Goal: Task Accomplishment & Management: Manage account settings

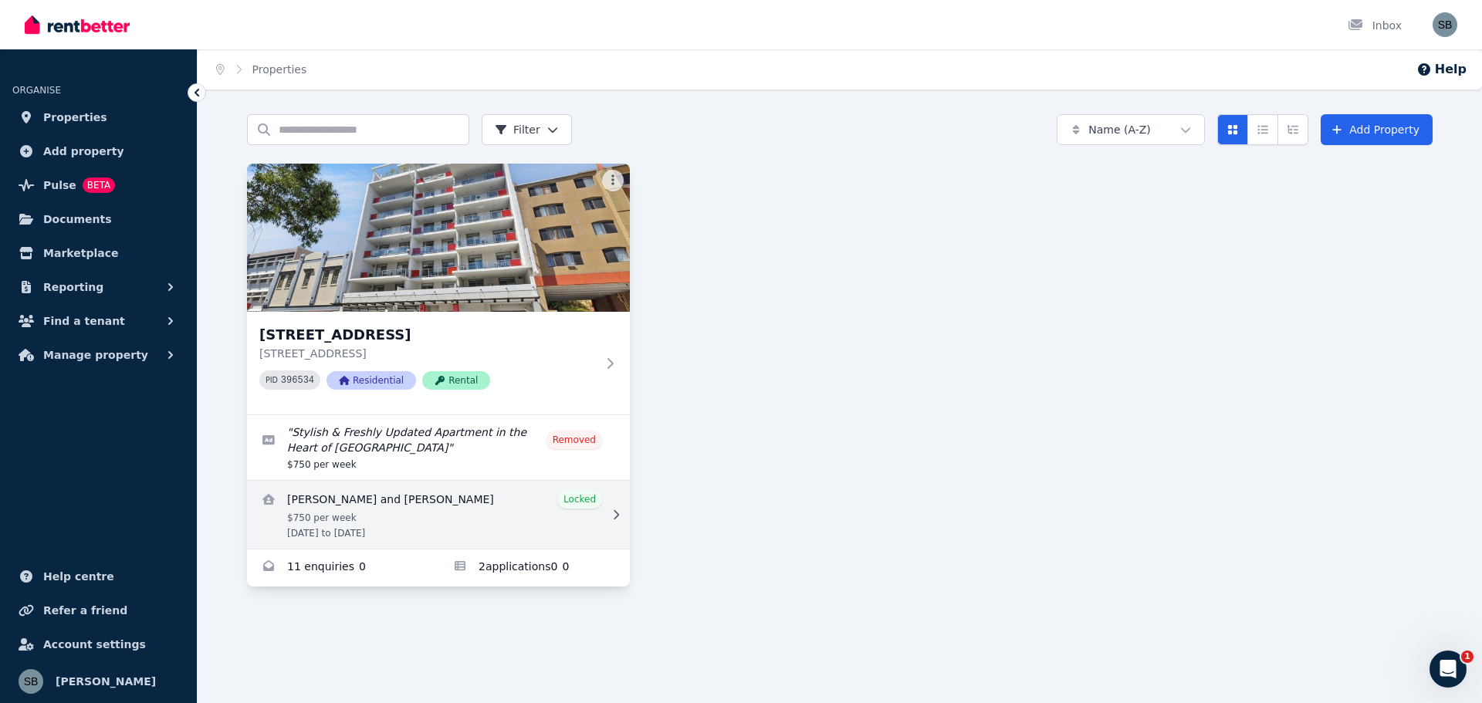
click at [356, 498] on link "View details for Hoi Ying Chan and Sifan Cai" at bounding box center [438, 515] width 383 height 68
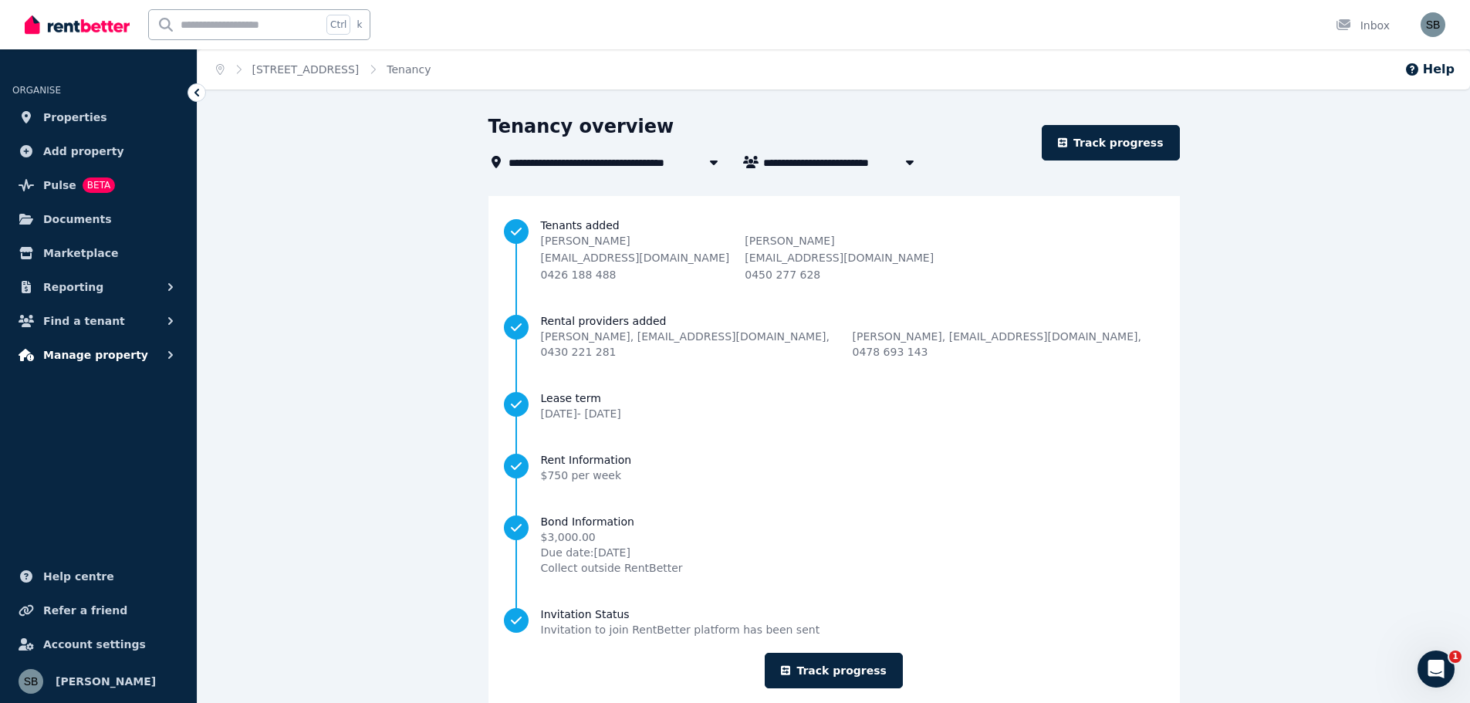
click at [171, 353] on icon "button" at bounding box center [170, 355] width 5 height 8
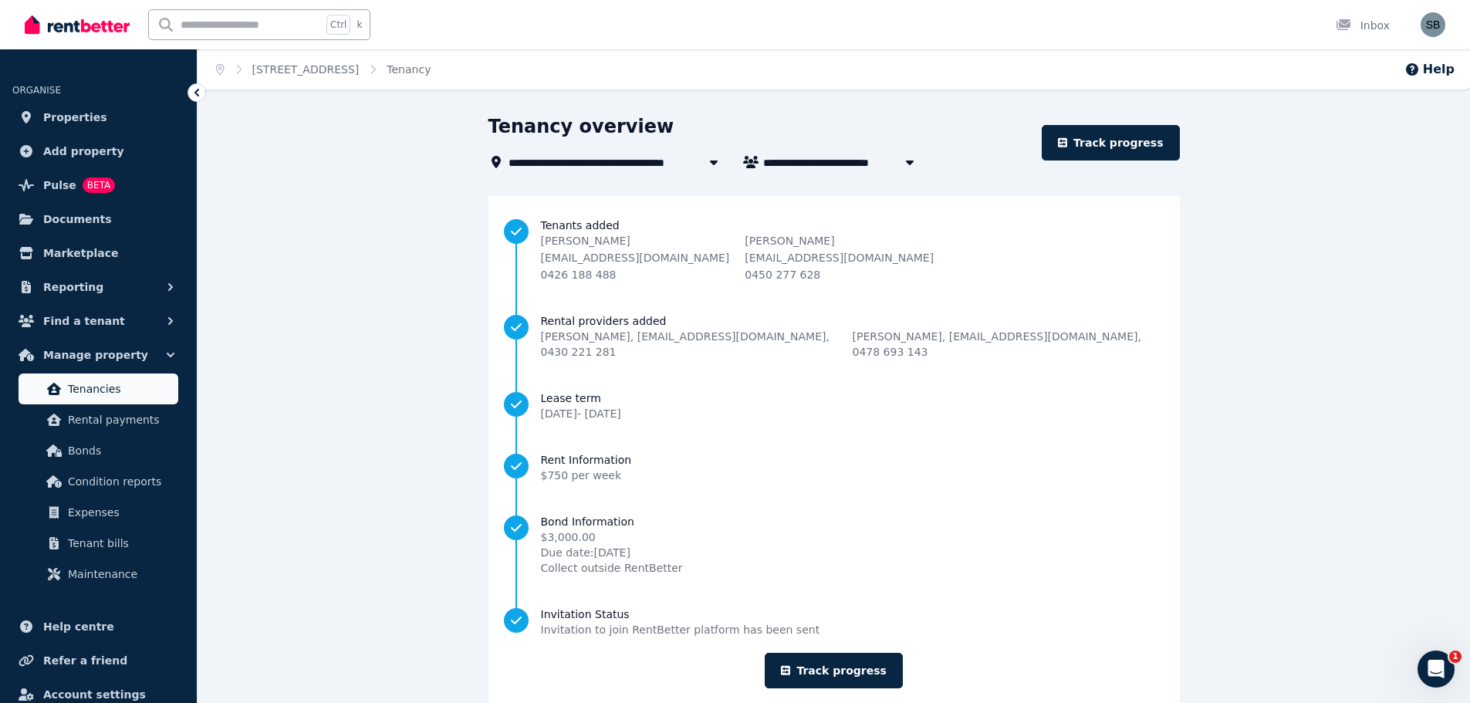
click at [95, 387] on span "Tenancies" at bounding box center [120, 389] width 104 height 19
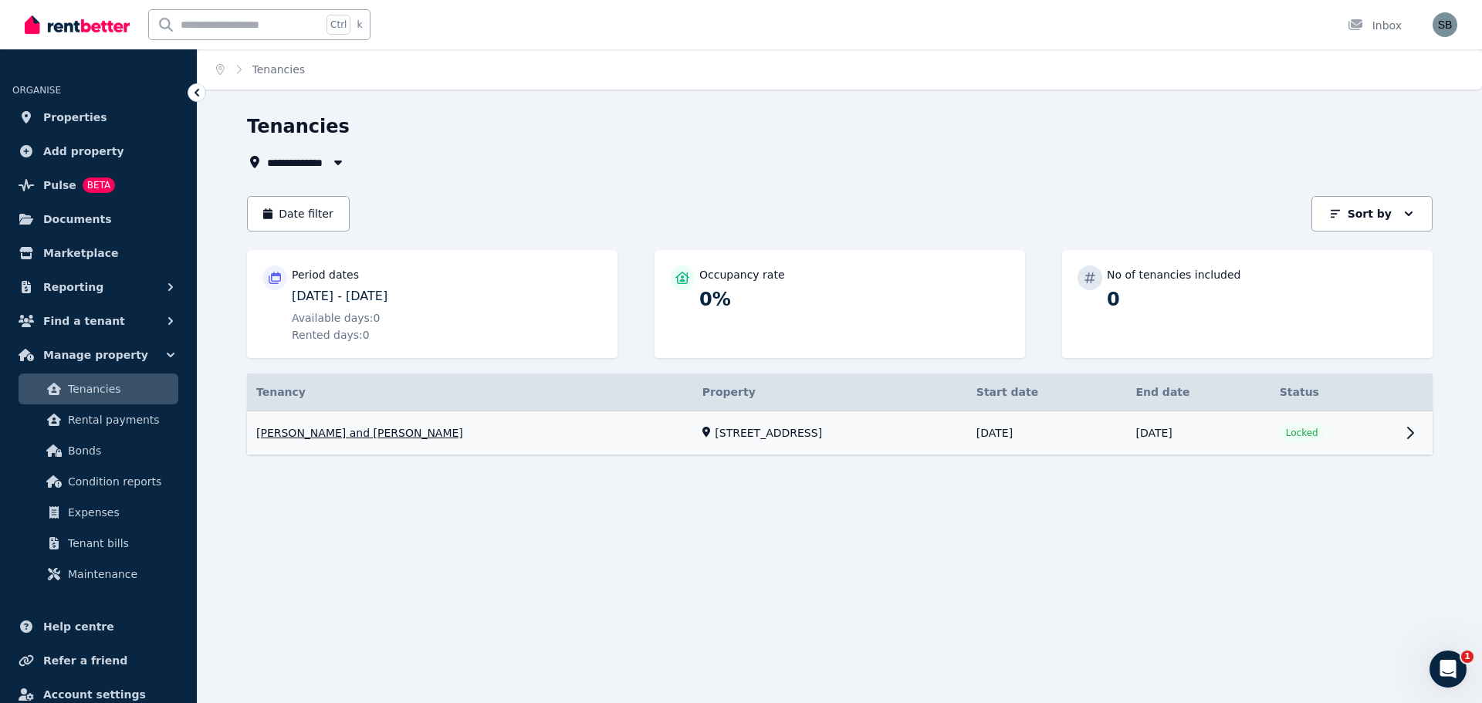
click at [644, 438] on link "View property details" at bounding box center [839, 433] width 1185 height 44
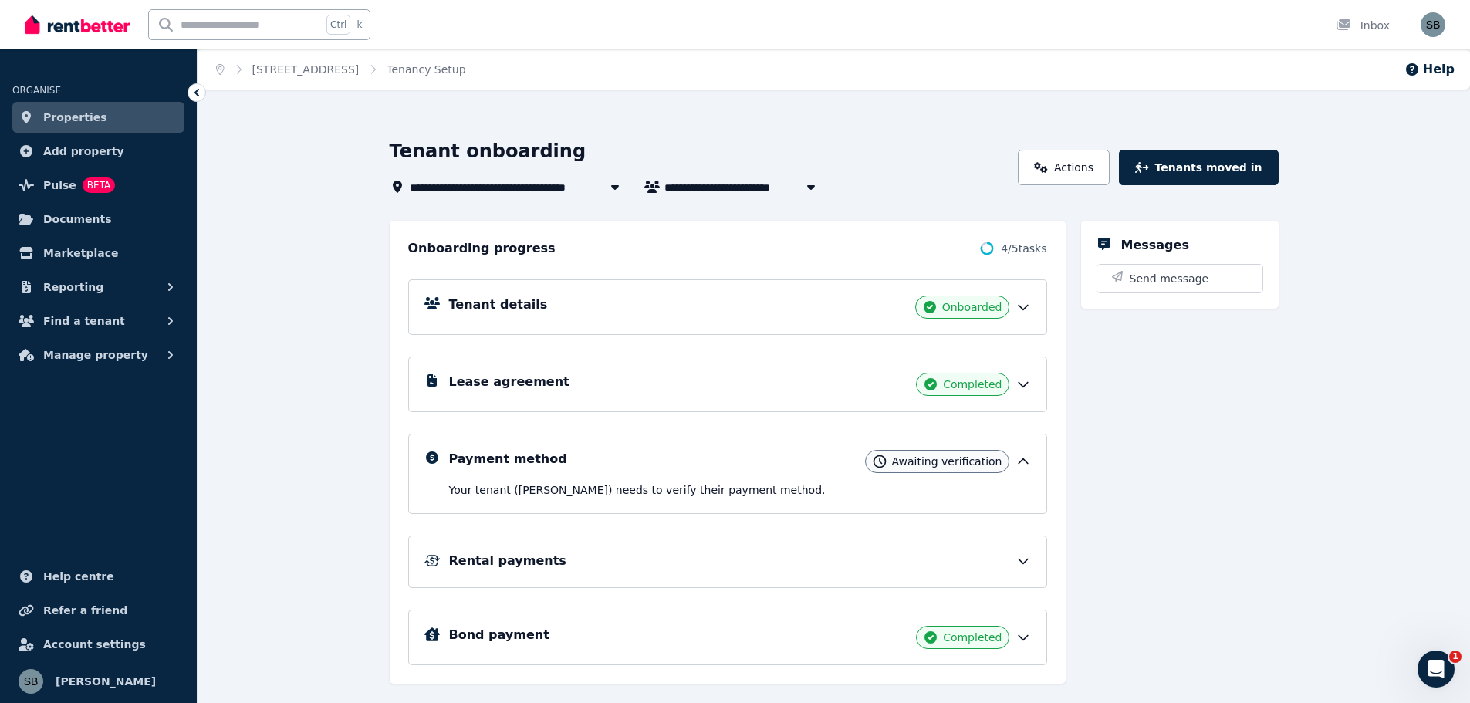
click at [506, 306] on h5 "Tenant details" at bounding box center [498, 305] width 99 height 19
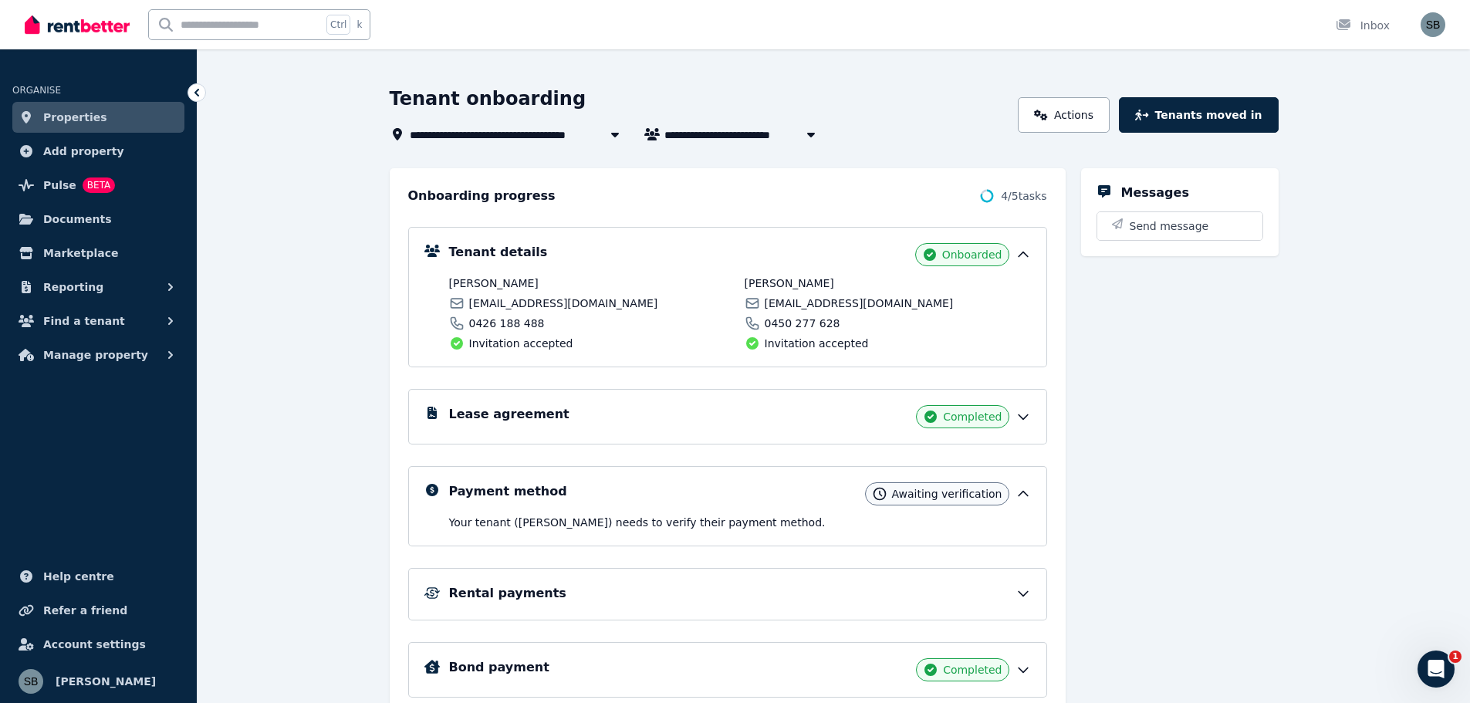
scroll to position [77, 0]
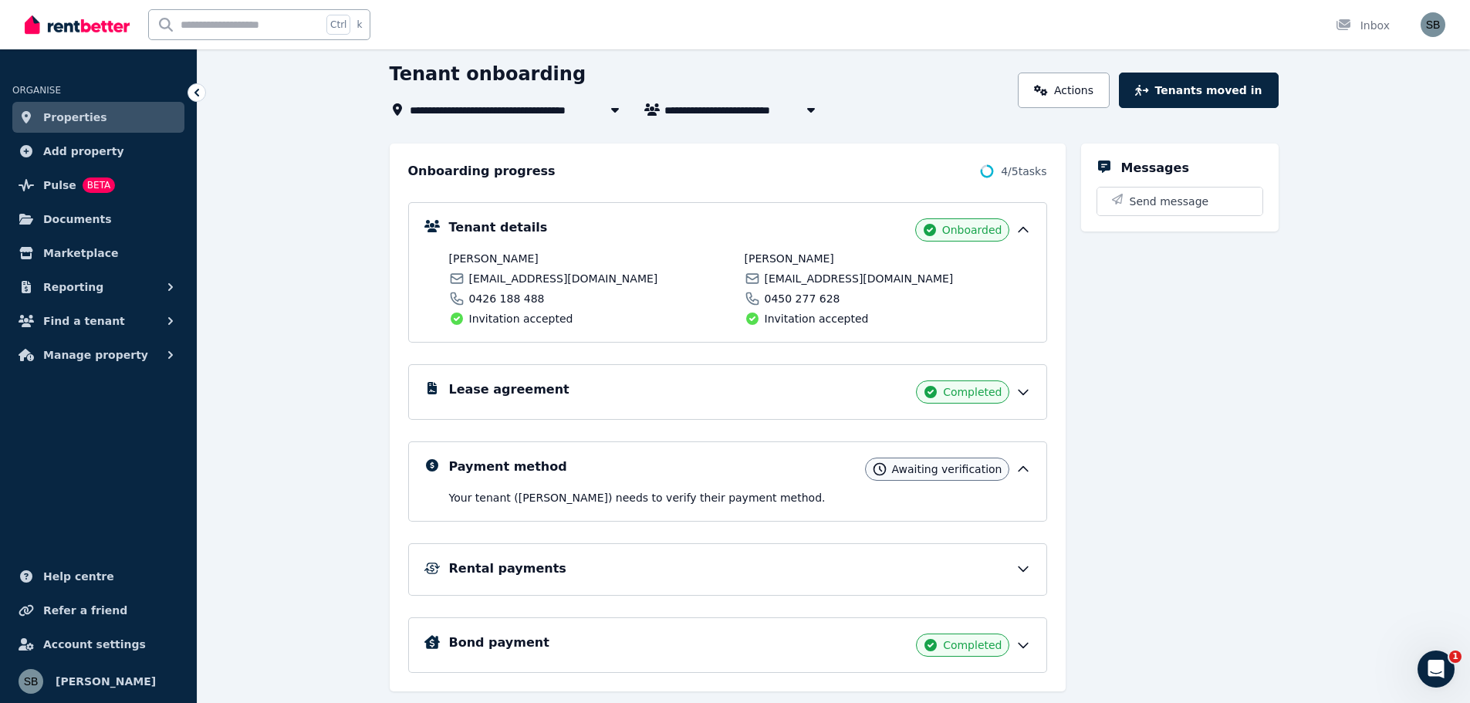
click at [1023, 228] on icon at bounding box center [1023, 230] width 9 height 5
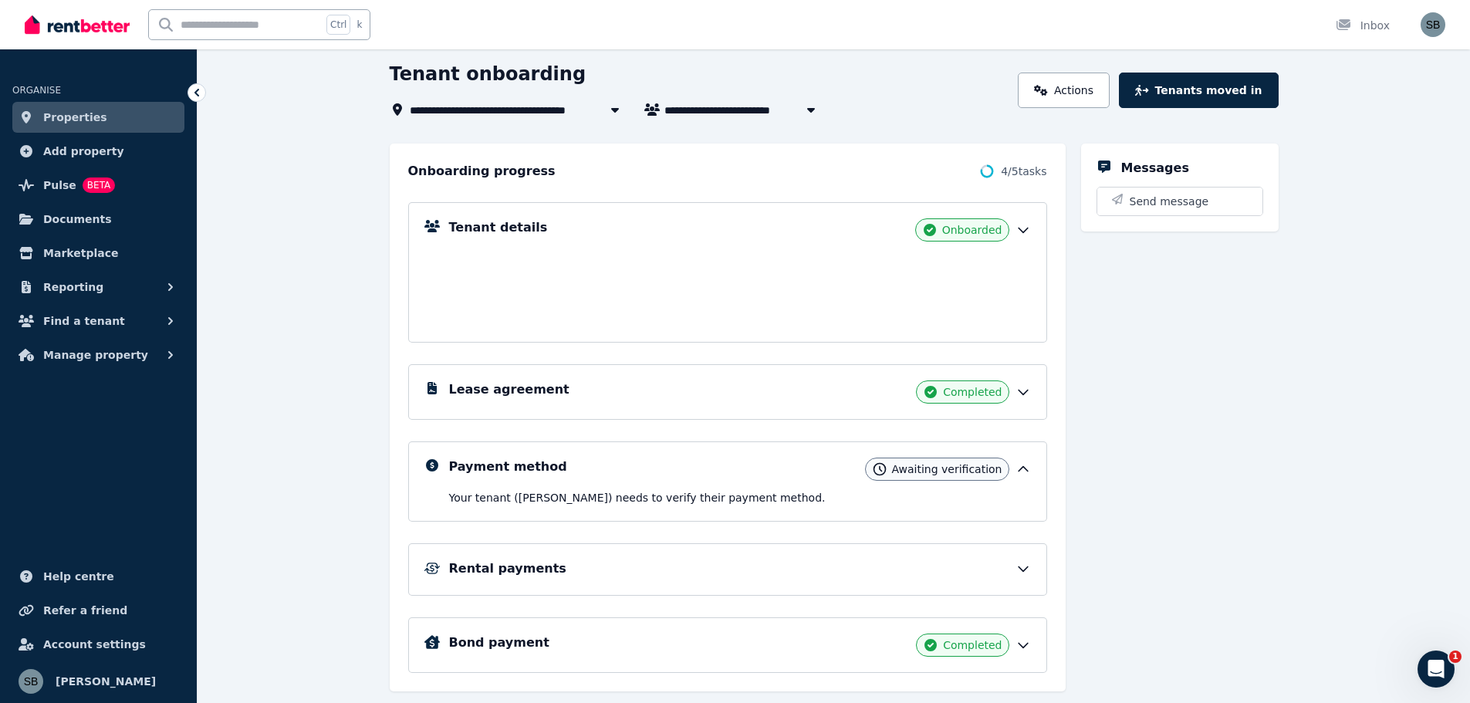
scroll to position [33, 0]
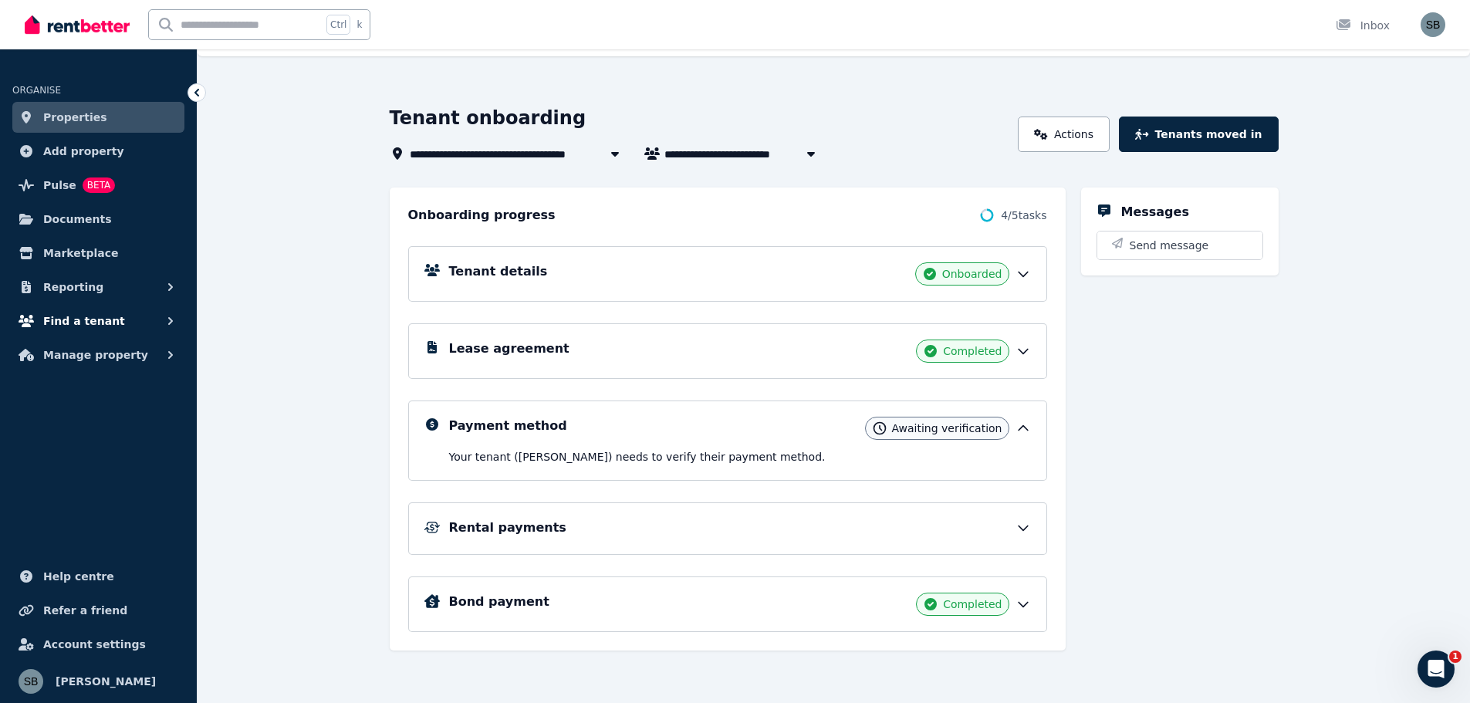
click at [87, 322] on span "Find a tenant" at bounding box center [84, 321] width 82 height 19
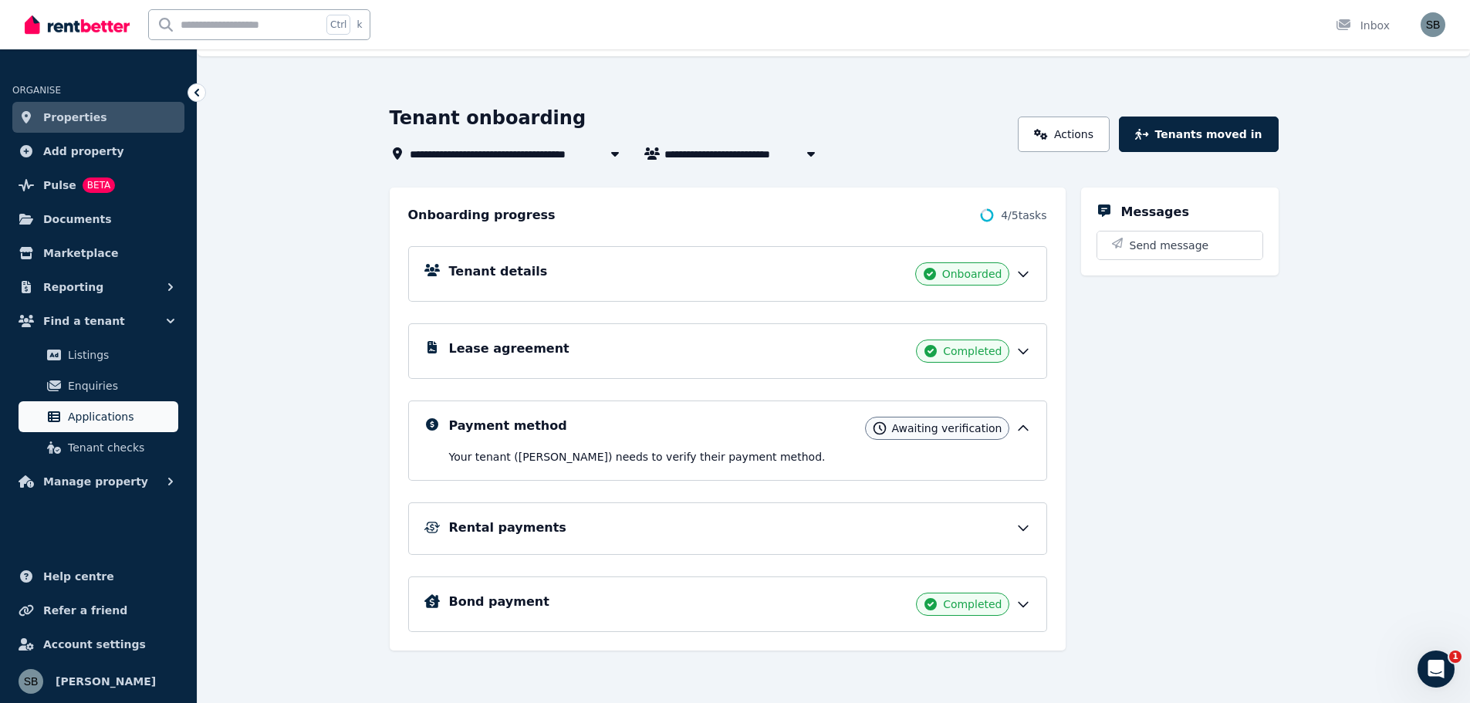
click at [88, 416] on span "Applications" at bounding box center [120, 416] width 104 height 19
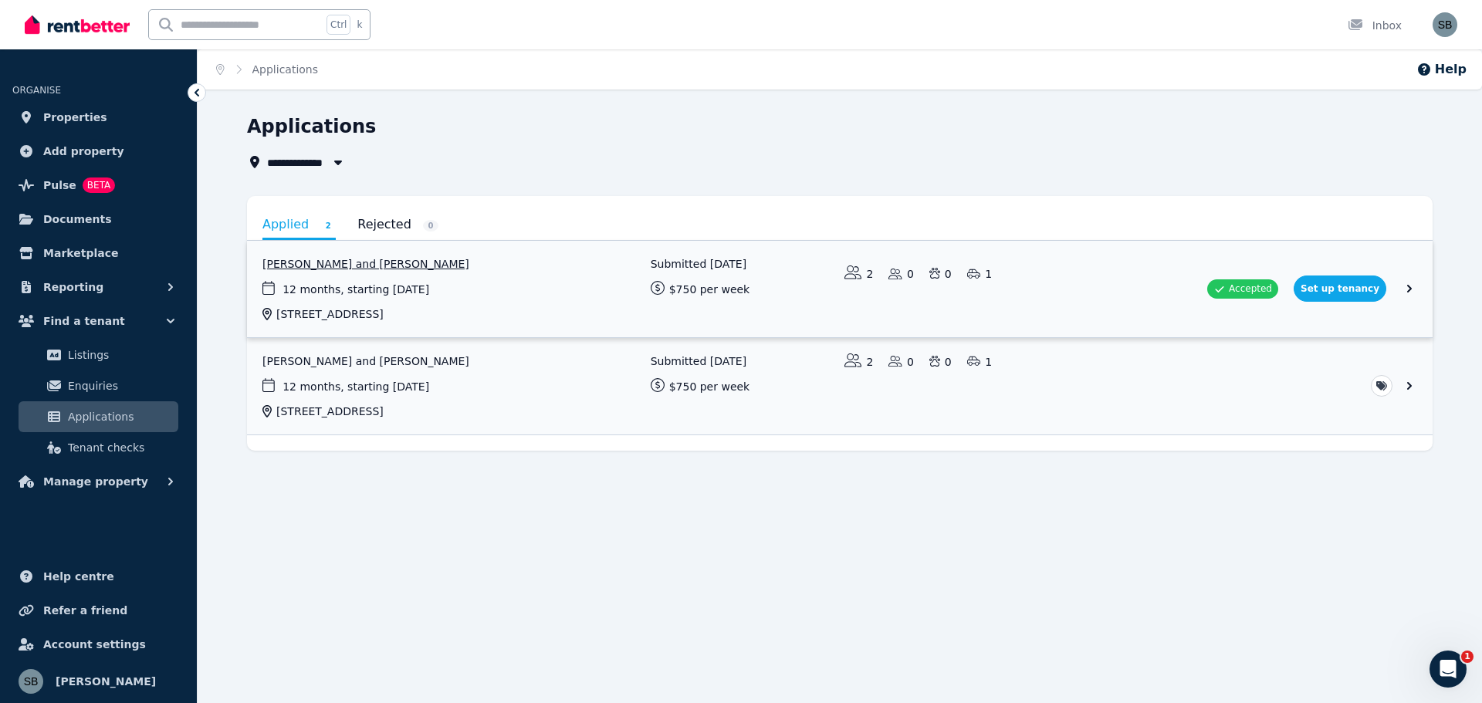
click at [712, 260] on link "View application: Hoi Ying Chan and Sifan Cai" at bounding box center [839, 289] width 1185 height 96
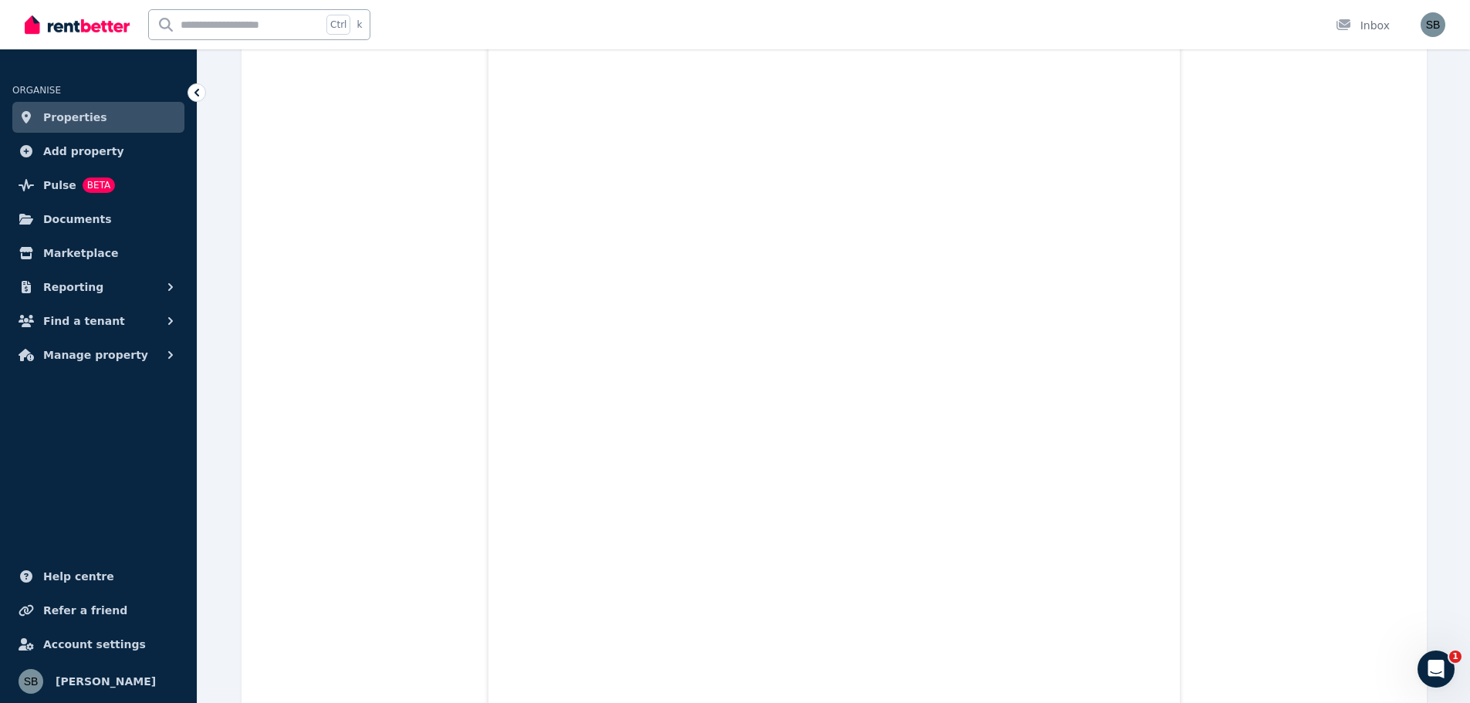
scroll to position [5070, 0]
click at [1428, 27] on img "button" at bounding box center [1433, 24] width 25 height 25
click at [1350, 197] on span "Logout" at bounding box center [1371, 204] width 148 height 28
